Goal: Find specific fact: Find specific fact

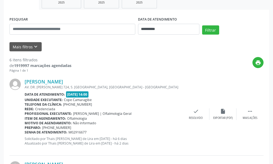
scroll to position [337, 0]
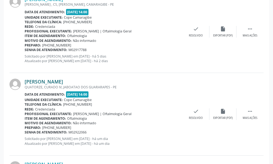
click at [56, 80] on link "[PERSON_NAME]" at bounding box center [44, 82] width 38 height 6
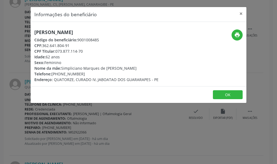
drag, startPoint x: 42, startPoint y: 46, endPoint x: 69, endPoint y: 45, distance: 27.1
click at [69, 45] on div "CPF: 362.641.804-91" at bounding box center [96, 46] width 124 height 6
click at [64, 45] on div "CPF: 362.641.804-91" at bounding box center [96, 46] width 124 height 6
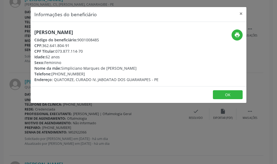
click at [64, 45] on div "CPF: 362.641.804-91" at bounding box center [96, 46] width 124 height 6
drag, startPoint x: 53, startPoint y: 45, endPoint x: 36, endPoint y: 48, distance: 16.7
click at [53, 46] on div "CPF: 362.641.804-91" at bounding box center [96, 46] width 124 height 6
click at [37, 47] on span "CPF:" at bounding box center [38, 45] width 8 height 5
click at [42, 46] on span "CPF:" at bounding box center [38, 45] width 8 height 5
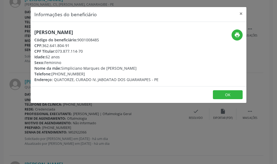
drag, startPoint x: 43, startPoint y: 45, endPoint x: 70, endPoint y: 45, distance: 26.3
click at [70, 45] on div "CPF: 362.641.804-91" at bounding box center [96, 46] width 124 height 6
copy div "362.641.804-91"
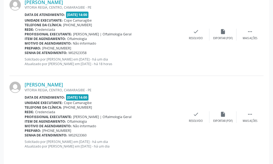
scroll to position [503, 0]
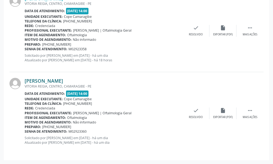
click at [63, 81] on link "[PERSON_NAME]" at bounding box center [44, 81] width 38 height 6
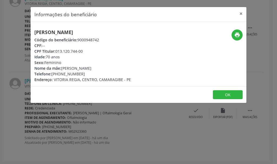
drag, startPoint x: 57, startPoint y: 52, endPoint x: 83, endPoint y: 53, distance: 26.0
click at [83, 53] on div "CPF Titular: 013.120.744-00" at bounding box center [82, 51] width 97 height 6
copy div "013.120.744-00"
click at [87, 40] on div "Código do beneficiário: 9000948742" at bounding box center [82, 40] width 97 height 6
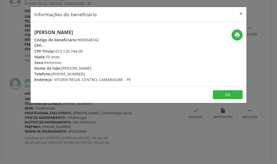
copy div "9000948742"
click at [98, 116] on div "Informações do beneficiário × [PERSON_NAME] Código do beneficiário: 9000948742 …" at bounding box center [138, 82] width 277 height 164
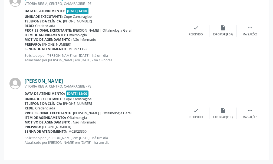
click at [53, 81] on link "[PERSON_NAME]" at bounding box center [44, 81] width 38 height 6
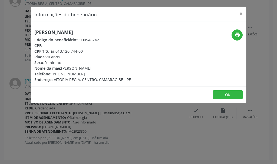
drag, startPoint x: 55, startPoint y: 50, endPoint x: 71, endPoint y: 51, distance: 16.0
click at [71, 51] on div "CPF Titular: 013.120.744-00" at bounding box center [82, 51] width 97 height 6
click at [70, 61] on div "Sexo: [GEOGRAPHIC_DATA]" at bounding box center [82, 63] width 97 height 6
drag, startPoint x: 57, startPoint y: 52, endPoint x: 84, endPoint y: 52, distance: 27.3
click at [84, 52] on div "CPF Titular: 013.120.744-00" at bounding box center [82, 51] width 97 height 6
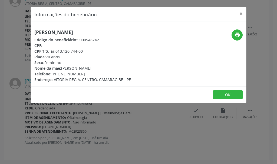
copy div "013.120.744-00"
click at [53, 33] on h5 "[PERSON_NAME]" at bounding box center [82, 33] width 97 height 6
copy div "[PERSON_NAME]"
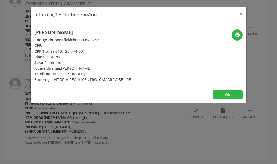
click at [87, 40] on div "Código do beneficiário: 9000948742" at bounding box center [82, 40] width 97 height 6
copy div "9000948742"
click at [122, 130] on div "Informações do beneficiário × [PERSON_NAME] Código do beneficiário: 9000948742 …" at bounding box center [138, 82] width 277 height 164
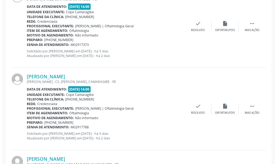
scroll to position [233, 0]
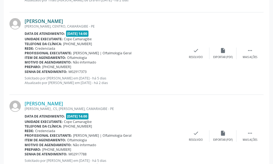
click at [55, 22] on link "[PERSON_NAME]" at bounding box center [44, 21] width 38 height 6
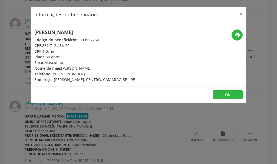
drag, startPoint x: 43, startPoint y: 45, endPoint x: 72, endPoint y: 46, distance: 29.0
click at [72, 46] on div "CPF: 881.712.484-20" at bounding box center [84, 46] width 101 height 6
copy div "881.712.484-20"
